Goal: Task Accomplishment & Management: Use online tool/utility

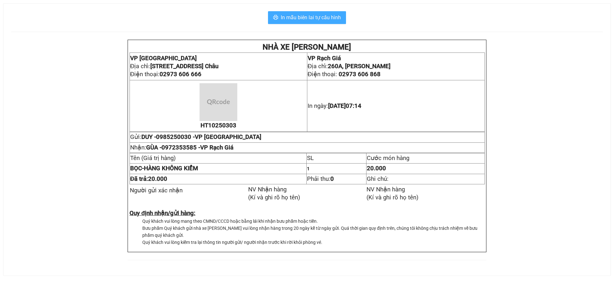
click at [309, 19] on span "In mẫu biên lai tự cấu hình" at bounding box center [311, 17] width 60 height 8
click at [301, 16] on span "In mẫu biên lai tự cấu hình" at bounding box center [311, 17] width 60 height 8
